Goal: Find specific page/section: Find specific page/section

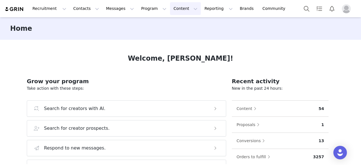
click at [174, 11] on button "Content Content" at bounding box center [185, 8] width 31 height 13
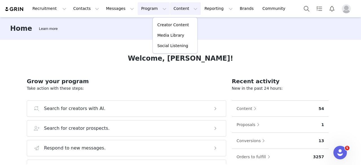
click at [148, 11] on button "Program Program" at bounding box center [153, 8] width 32 height 13
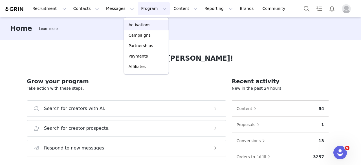
click at [136, 25] on p "Activations" at bounding box center [139, 25] width 22 height 6
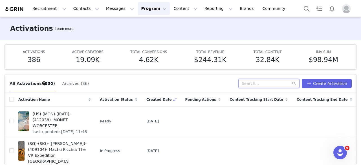
click at [247, 80] on input "text" at bounding box center [268, 83] width 61 height 9
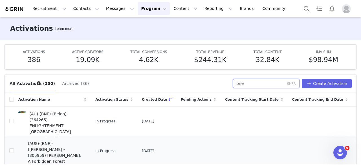
scroll to position [21, 0]
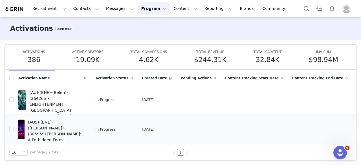
type input "bne"
click at [73, 123] on span "(AUS)-(BNE)-([PERSON_NAME])-(305959) [PERSON_NAME]: A Forbidden Forest Experien…" at bounding box center [55, 134] width 55 height 30
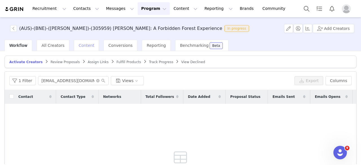
click at [79, 50] on div "Content" at bounding box center [86, 45] width 25 height 11
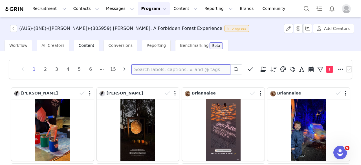
click at [173, 71] on input at bounding box center [180, 69] width 99 height 10
paste input "cooldadcollective_"
type input "cooldadcollective_"
